Goal: Information Seeking & Learning: Learn about a topic

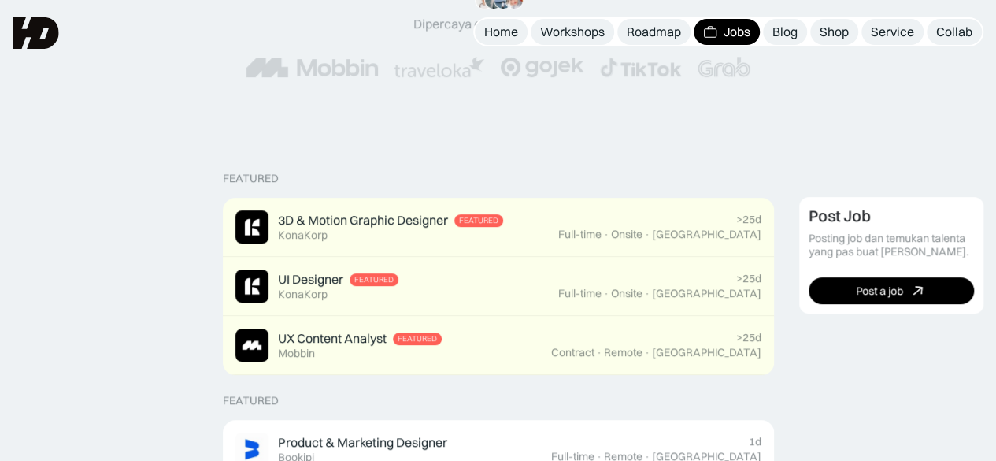
scroll to position [255, 0]
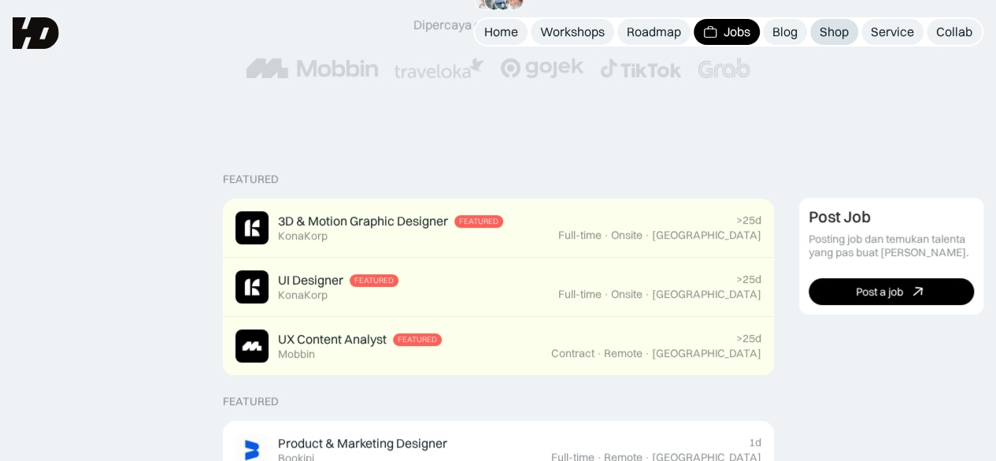
click at [846, 40] on link "Shop" at bounding box center [834, 32] width 48 height 26
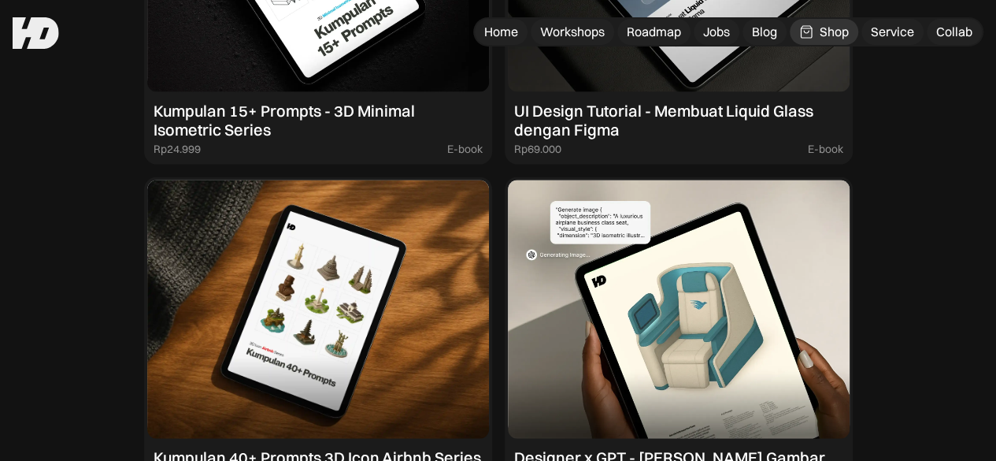
scroll to position [1498, 0]
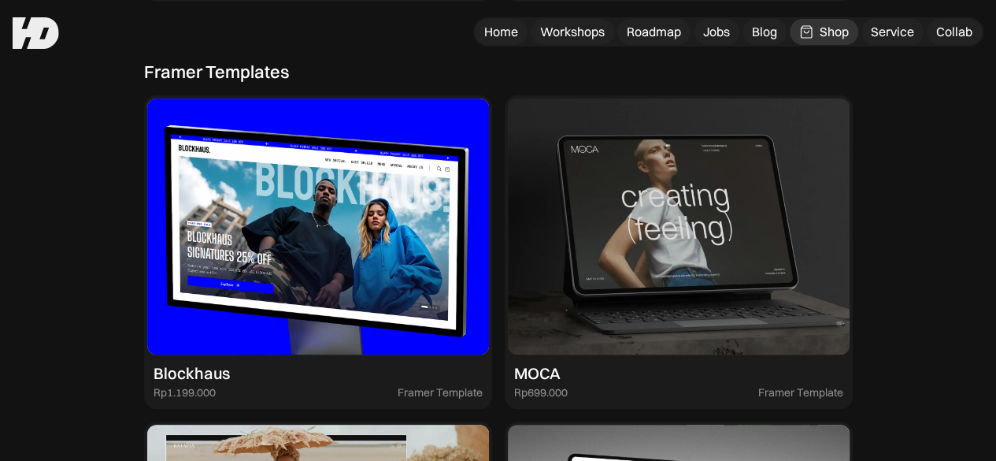
scroll to position [3166, 0]
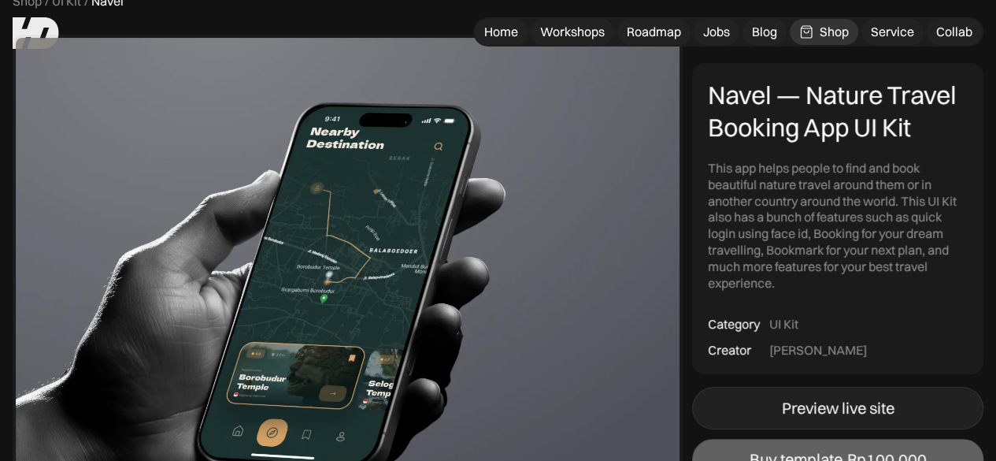
scroll to position [85, 0]
click at [797, 423] on link "Preview live site" at bounding box center [837, 408] width 291 height 43
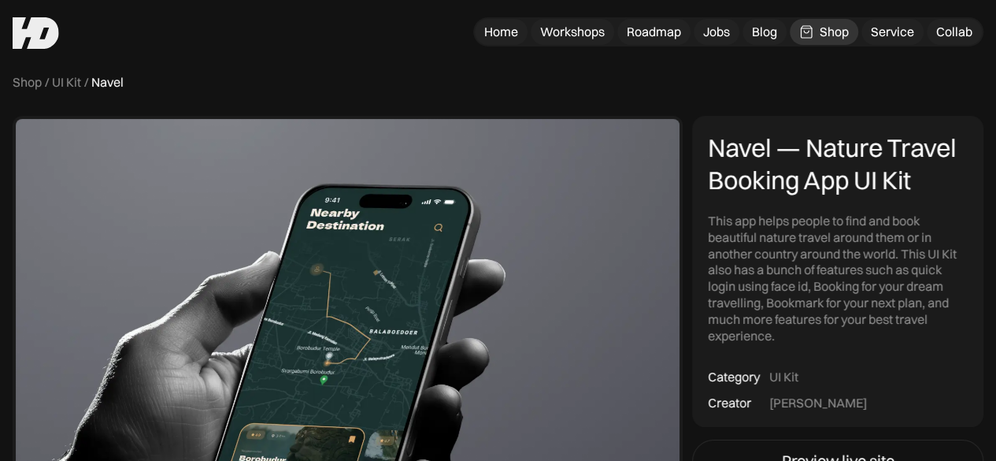
scroll to position [0, 0]
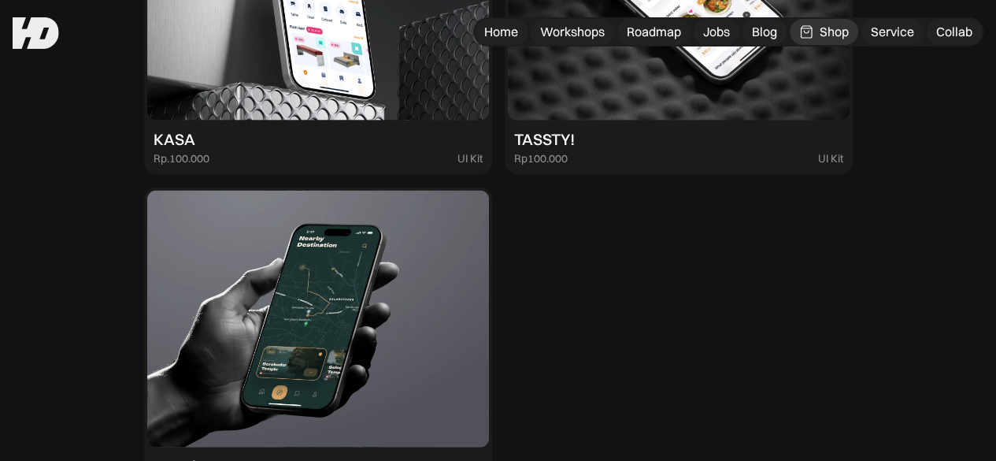
scroll to position [4462, 0]
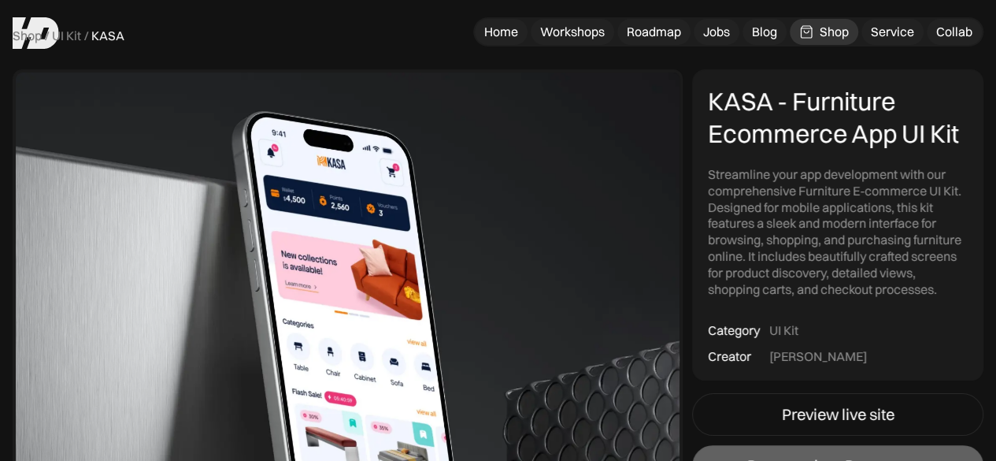
scroll to position [38, 0]
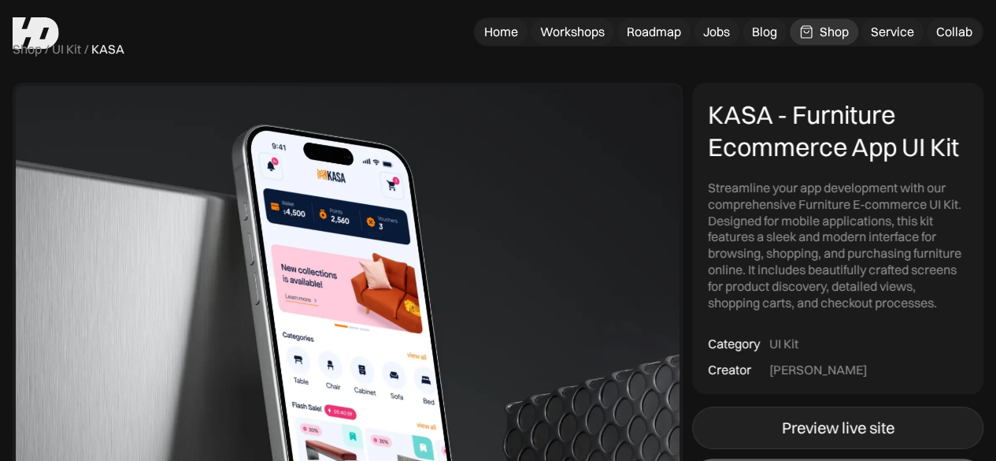
click at [841, 439] on link "Preview live site" at bounding box center [837, 427] width 291 height 43
